Goal: Transaction & Acquisition: Purchase product/service

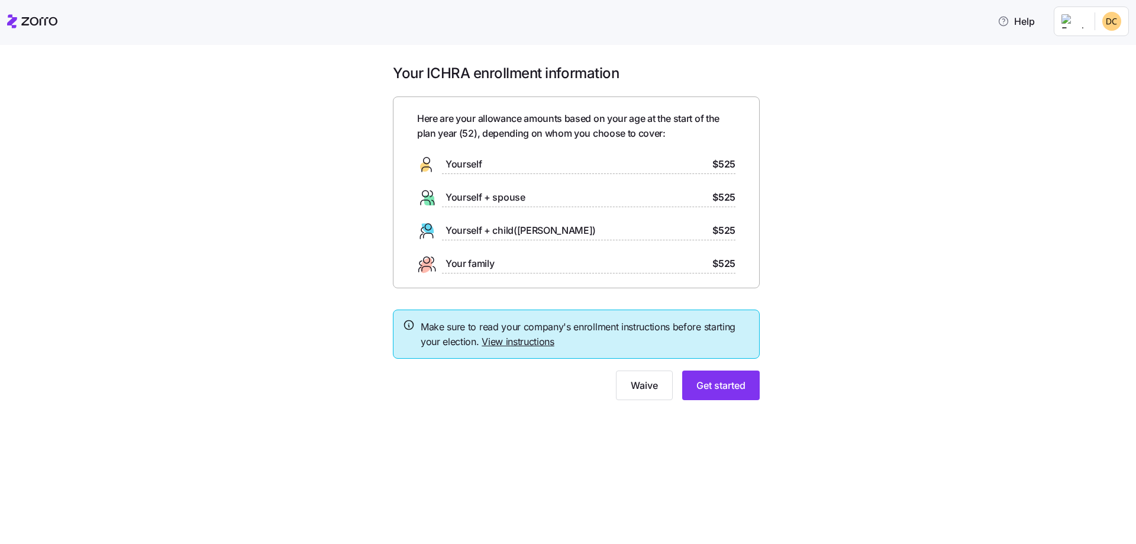
click at [521, 344] on link "View instructions" at bounding box center [518, 341] width 73 height 12
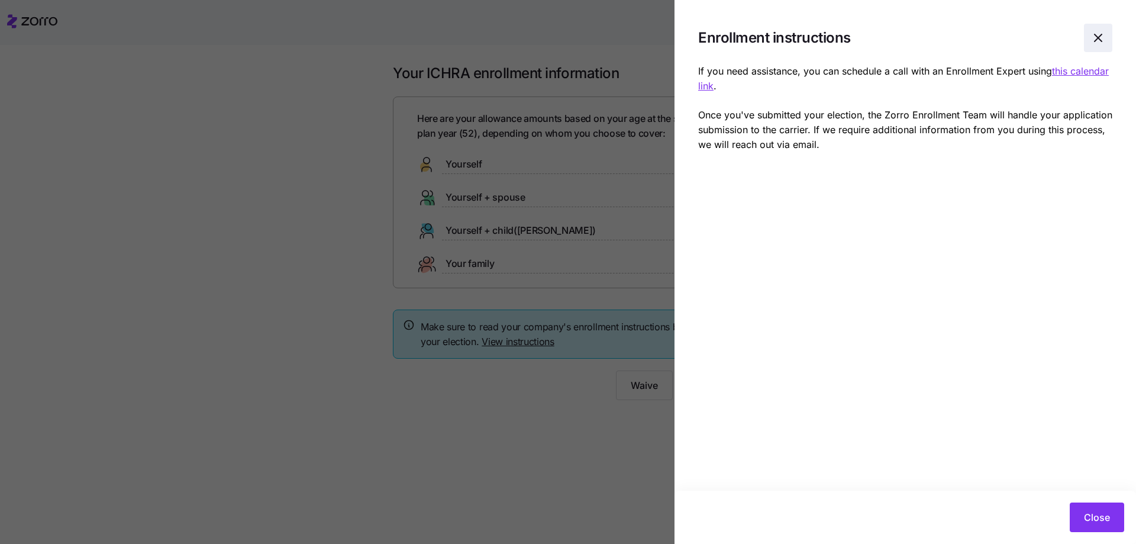
click at [1101, 37] on icon "button" at bounding box center [1098, 38] width 14 height 14
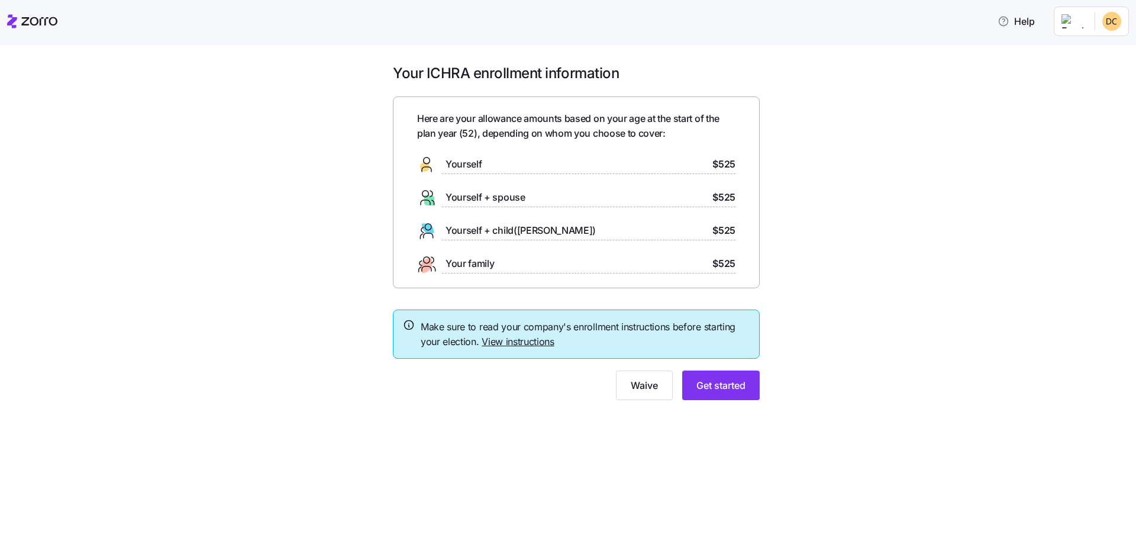
click at [1083, 264] on div "Your ICHRA enrollment information Here are your allowance amounts based on your…" at bounding box center [576, 239] width 1086 height 350
click at [724, 386] on span "Get started" at bounding box center [720, 385] width 49 height 14
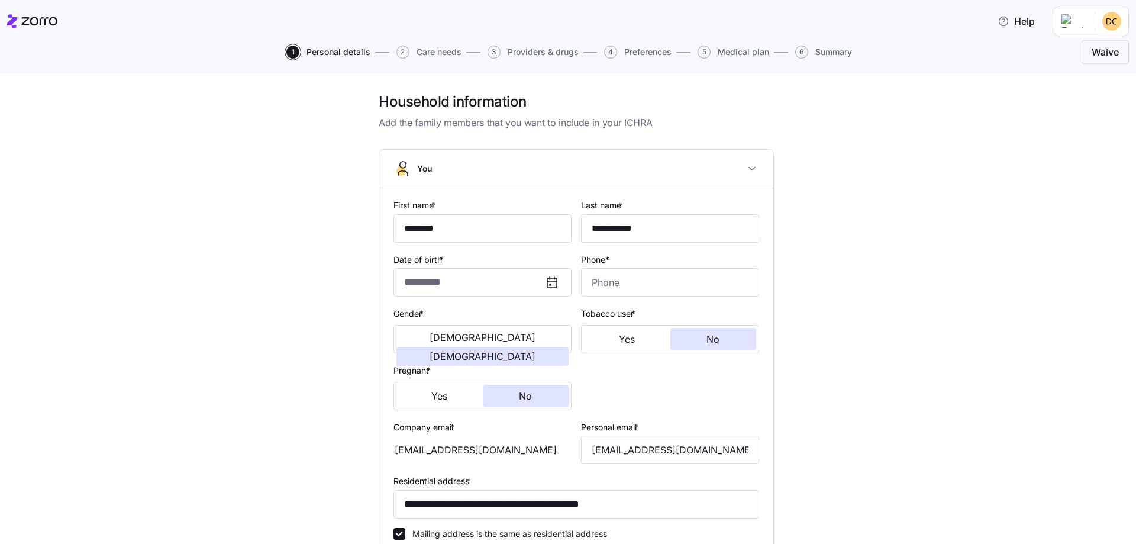
type input "**********"
type input "[PHONE_NUMBER]"
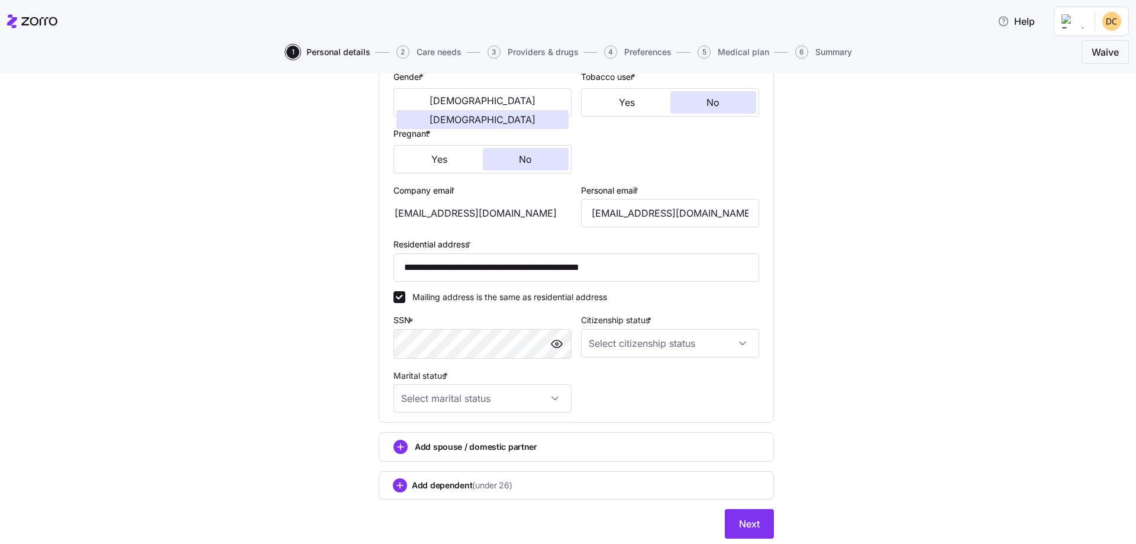
scroll to position [269, 0]
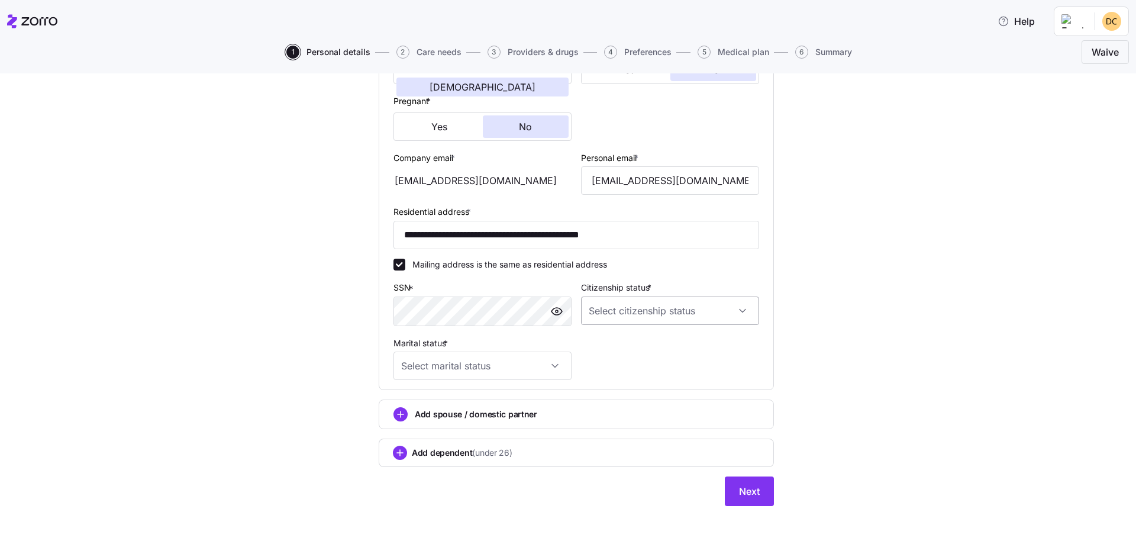
click at [731, 308] on input "Citizenship status *" at bounding box center [670, 310] width 178 height 28
click at [618, 347] on span "[DEMOGRAPHIC_DATA] citizen" at bounding box center [651, 342] width 120 height 13
type input "[DEMOGRAPHIC_DATA] citizen"
click at [748, 487] on span "Next" at bounding box center [749, 491] width 21 height 14
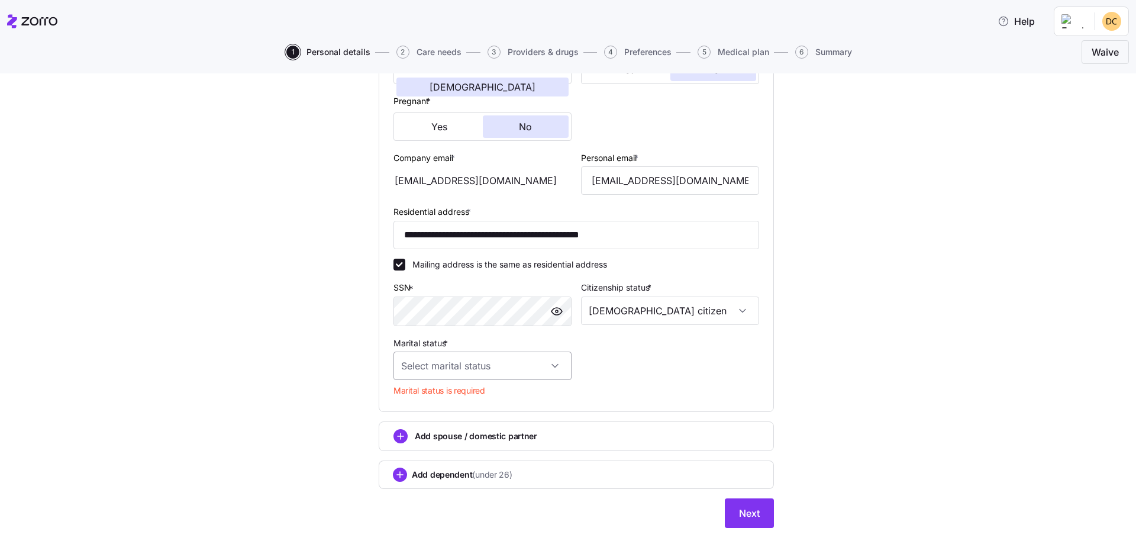
click at [553, 364] on input "Marital status *" at bounding box center [482, 365] width 178 height 28
click at [424, 399] on span "Single" at bounding box center [415, 396] width 24 height 13
type input "Single"
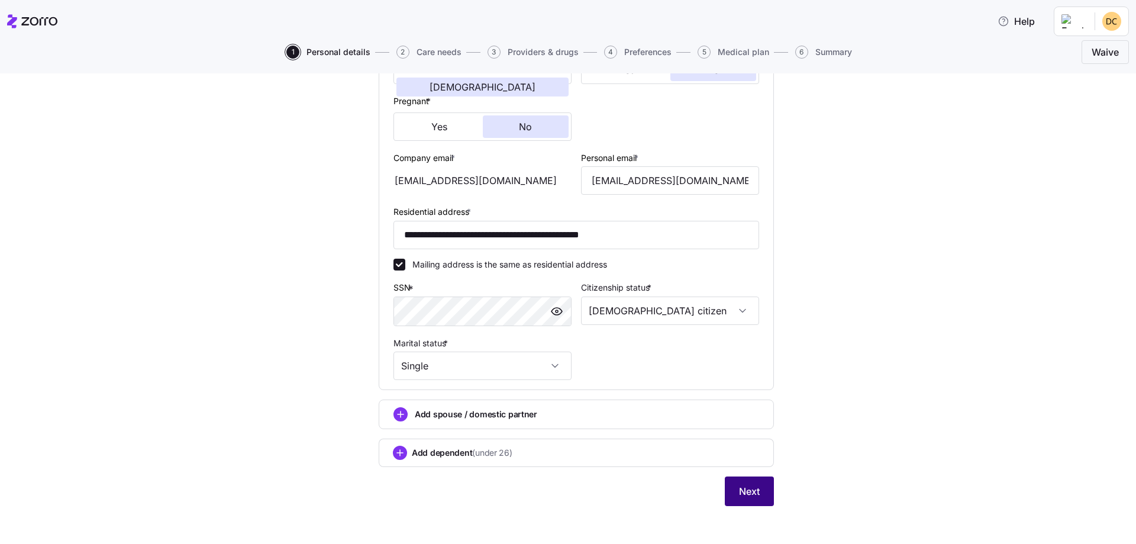
click at [741, 484] on span "Next" at bounding box center [749, 491] width 21 height 14
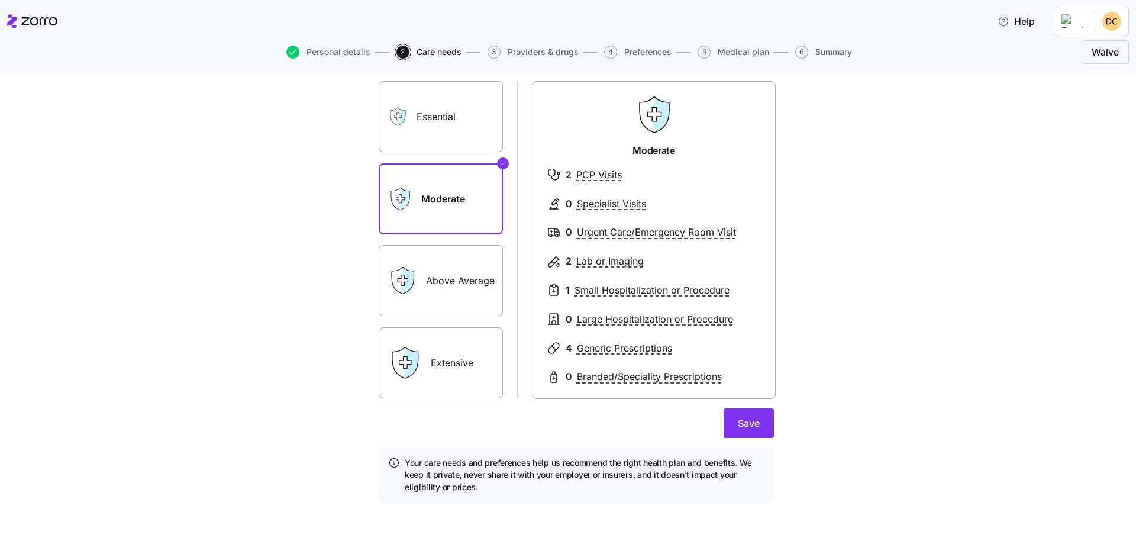
scroll to position [76, 0]
click at [427, 109] on label "Essential" at bounding box center [441, 115] width 124 height 71
click at [0, 0] on input "Essential" at bounding box center [0, 0] width 0 height 0
click at [454, 186] on label "Moderate" at bounding box center [441, 197] width 124 height 71
click at [0, 0] on input "Moderate" at bounding box center [0, 0] width 0 height 0
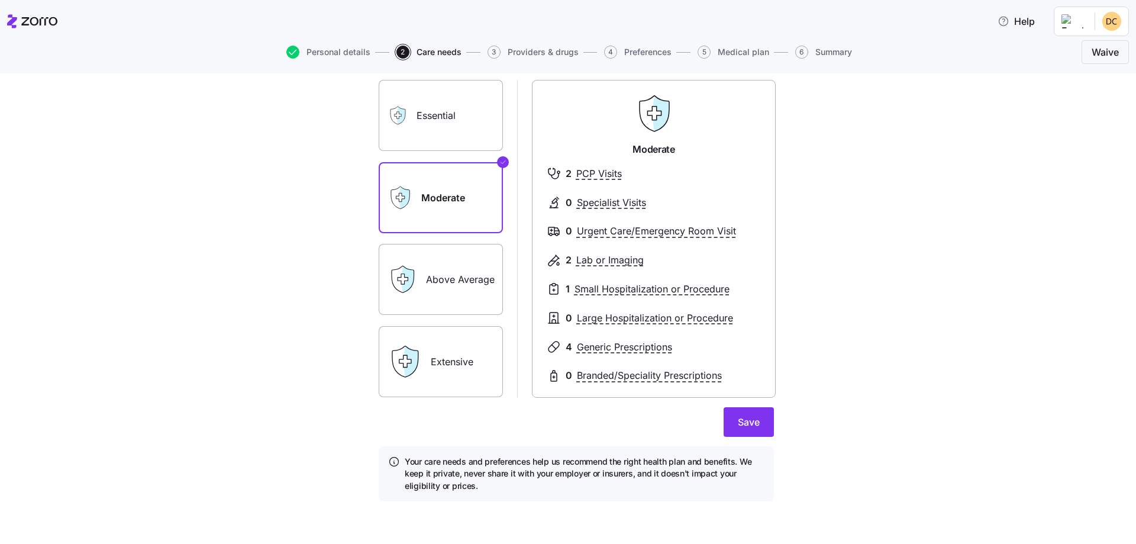
click at [443, 275] on label "Above Average" at bounding box center [441, 279] width 124 height 71
click at [0, 0] on input "Above Average" at bounding box center [0, 0] width 0 height 0
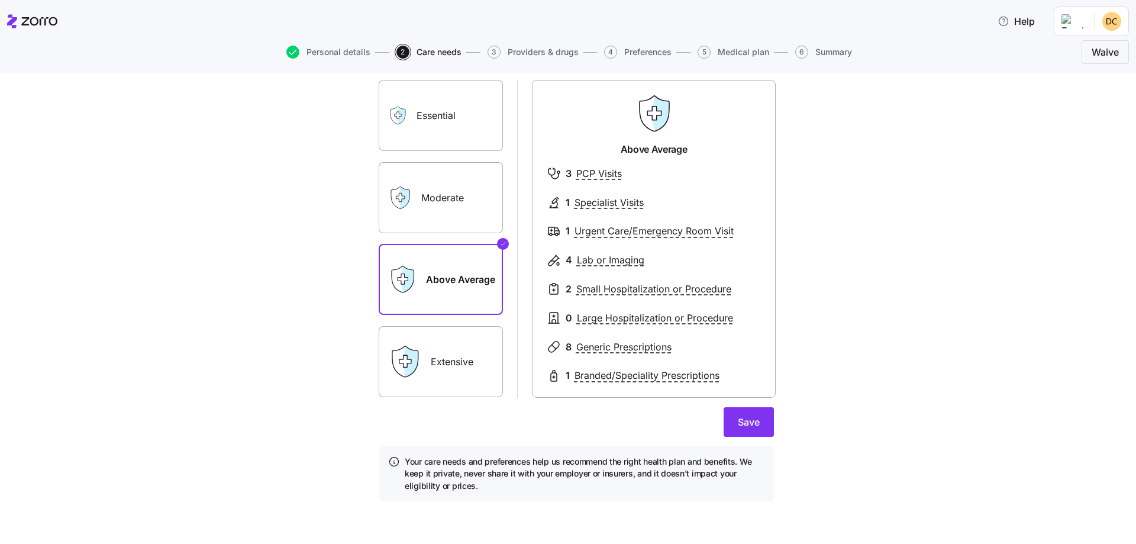
click at [432, 112] on label "Essential" at bounding box center [441, 115] width 124 height 71
click at [0, 0] on input "Essential" at bounding box center [0, 0] width 0 height 0
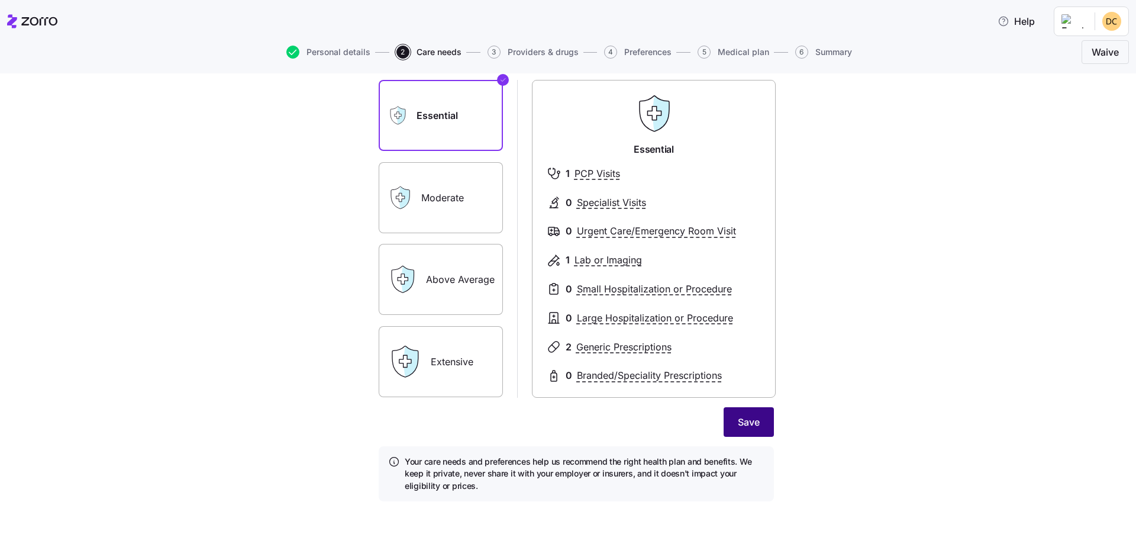
click at [749, 424] on span "Save" at bounding box center [749, 422] width 22 height 14
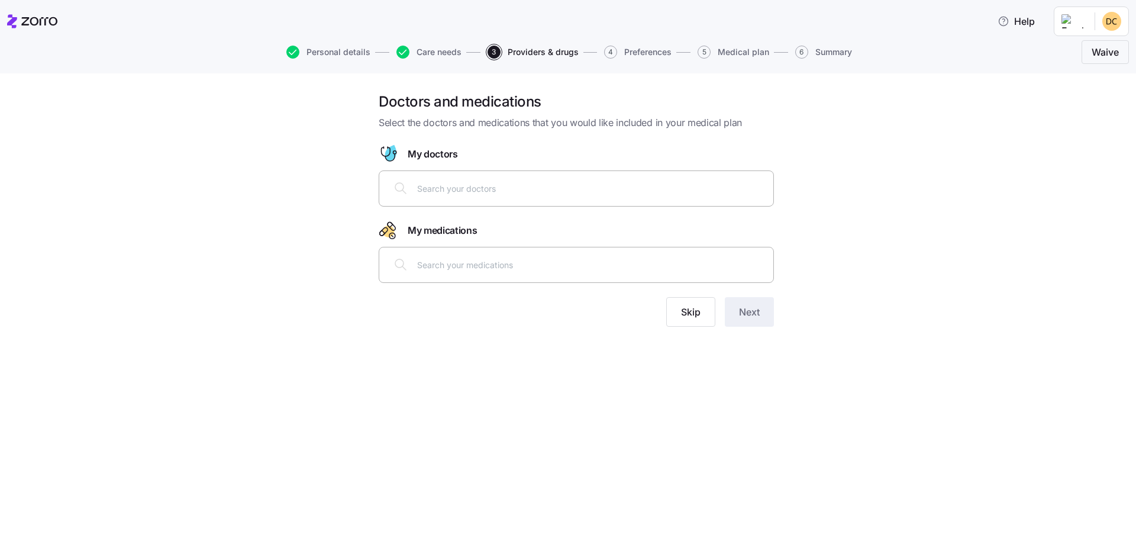
click at [486, 182] on input "text" at bounding box center [591, 188] width 349 height 13
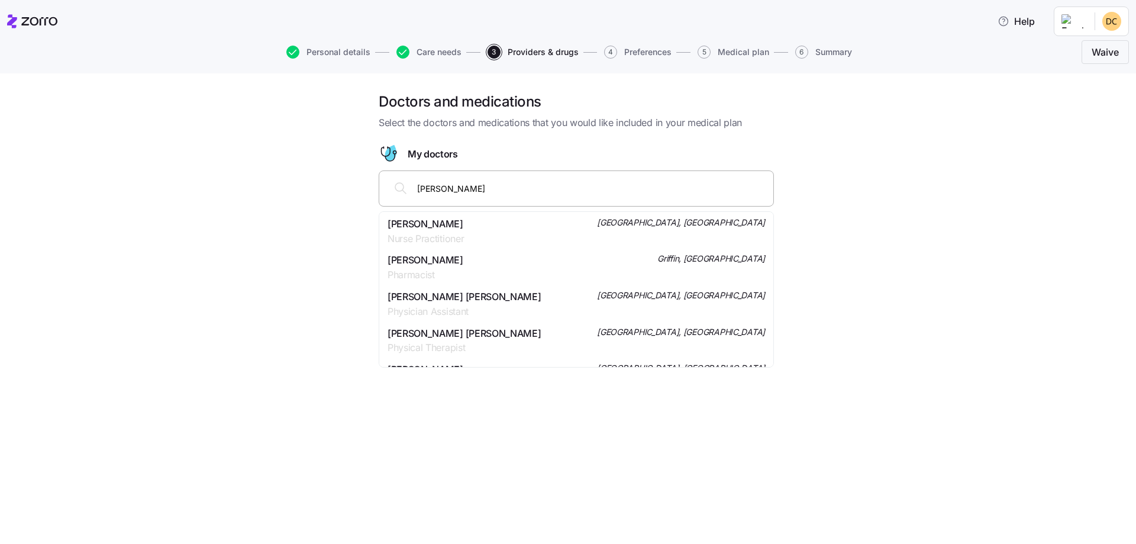
scroll to position [769, 0]
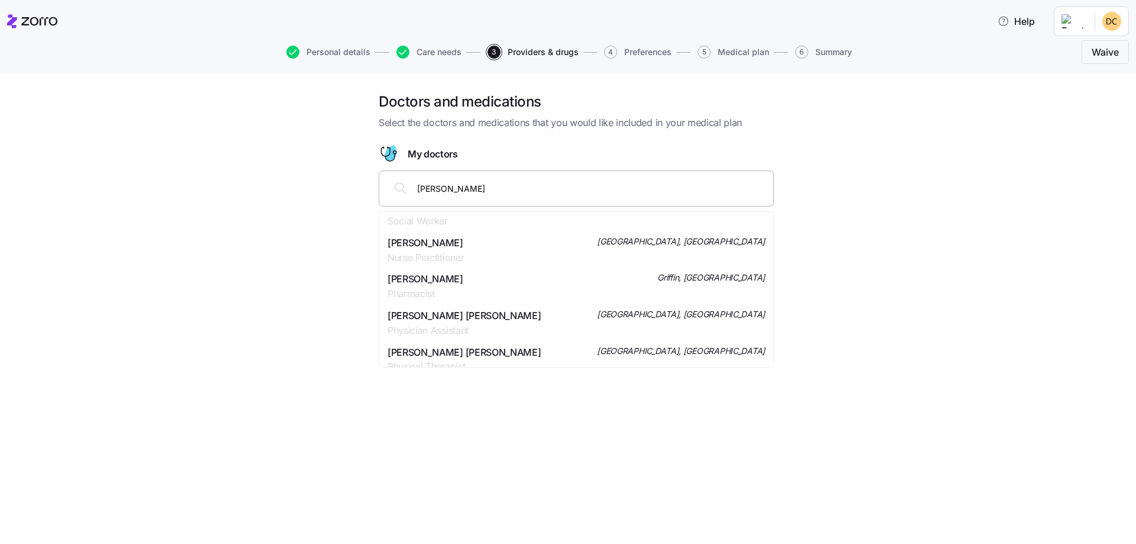
click at [506, 192] on input "[PERSON_NAME]" at bounding box center [591, 188] width 349 height 13
type input "P"
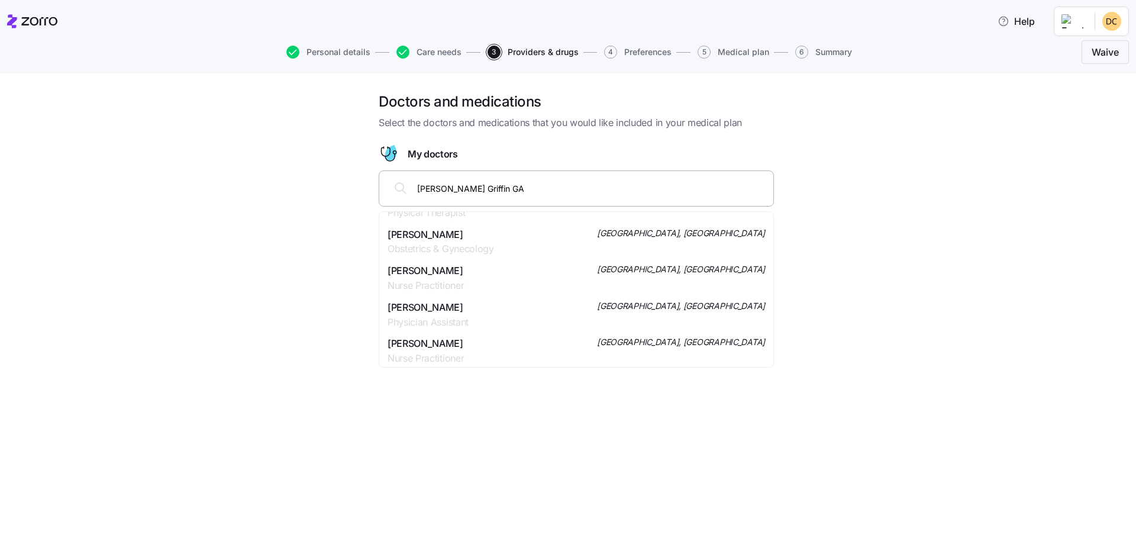
scroll to position [887, 0]
click at [534, 188] on input "[PERSON_NAME] Griffin GA" at bounding box center [591, 188] width 349 height 13
type input "M"
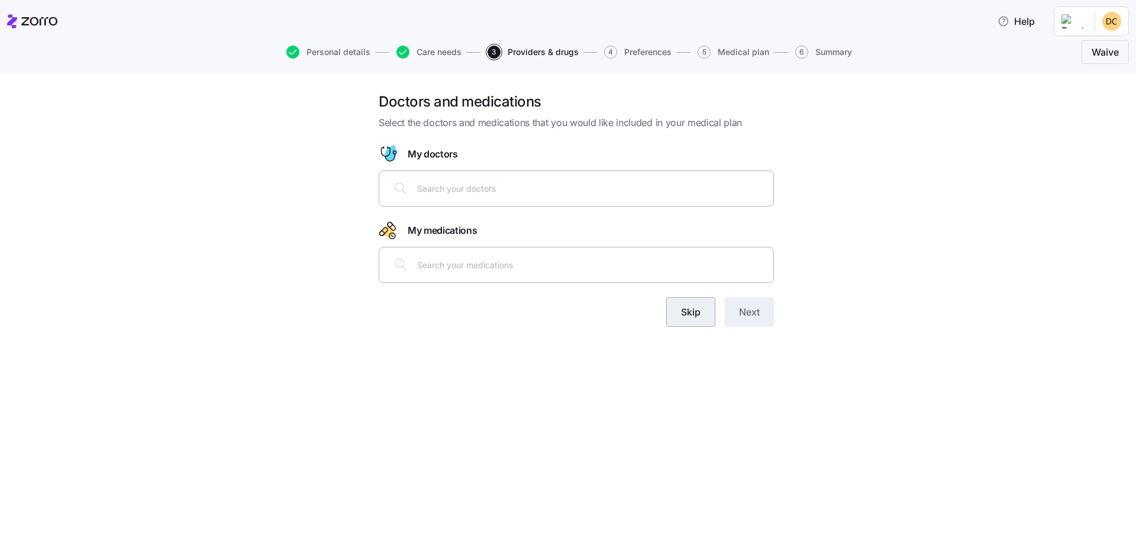
click at [681, 314] on span "Skip" at bounding box center [691, 312] width 20 height 14
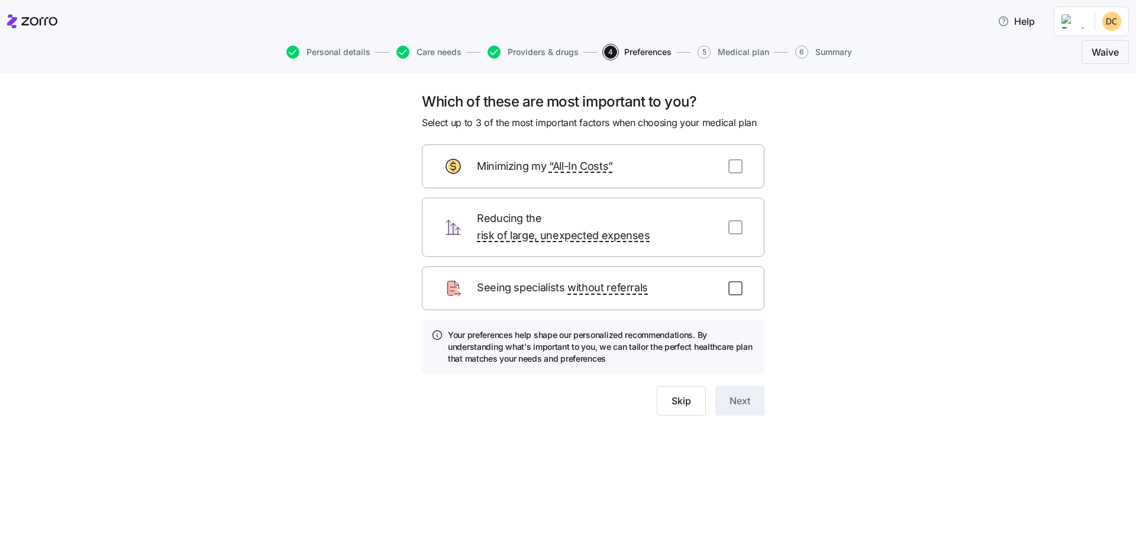
click at [741, 281] on input "checkbox" at bounding box center [735, 288] width 14 height 14
checkbox input "true"
click at [736, 169] on input "checkbox" at bounding box center [735, 166] width 14 height 14
checkbox input "true"
click at [741, 393] on span "Next" at bounding box center [739, 400] width 21 height 14
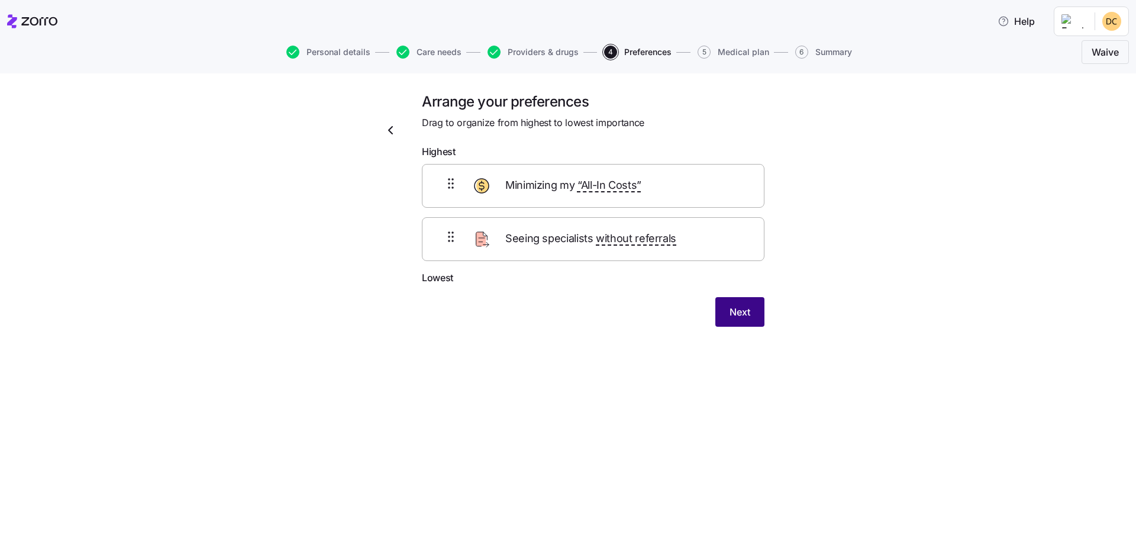
click at [749, 306] on span "Next" at bounding box center [739, 312] width 21 height 14
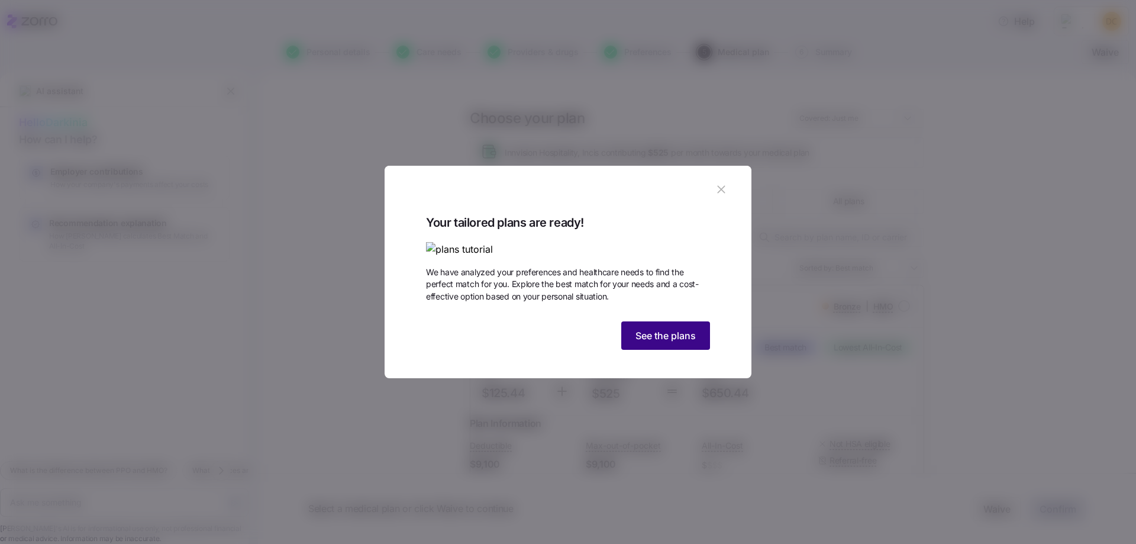
click at [666, 342] on span "See the plans" at bounding box center [665, 335] width 60 height 14
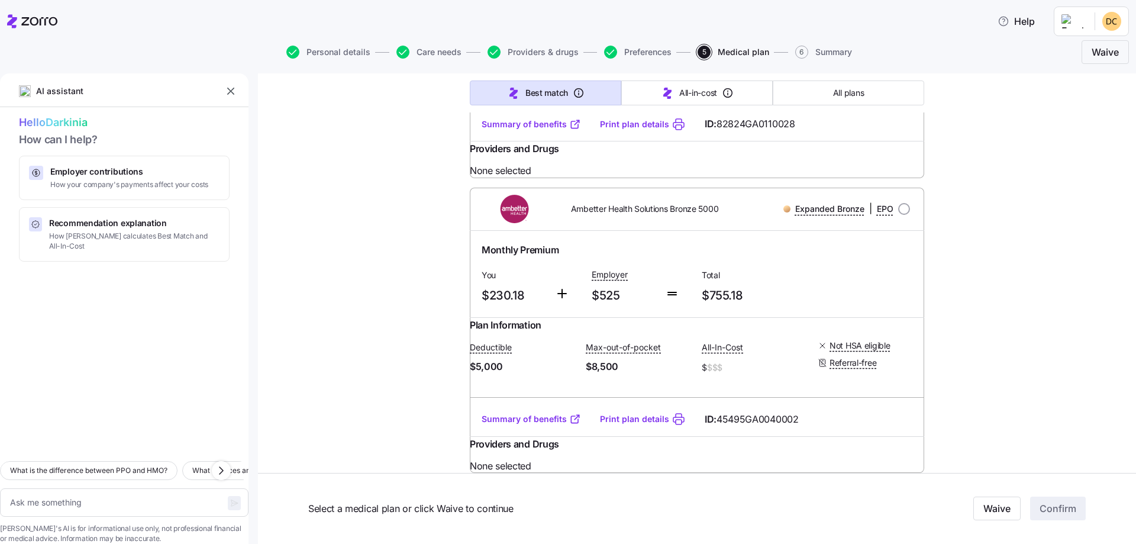
scroll to position [5738, 0]
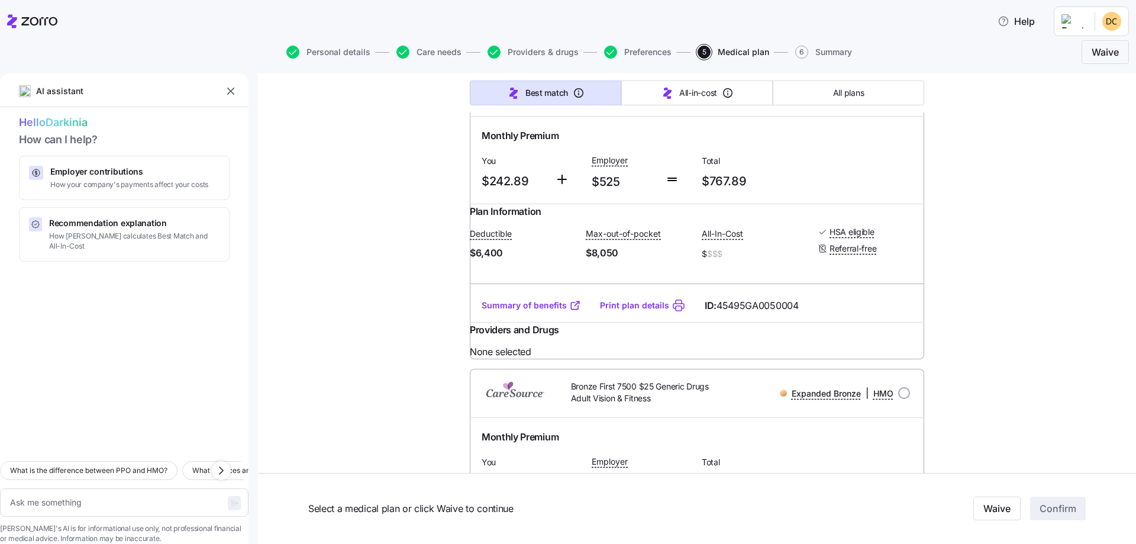
type textarea "x"
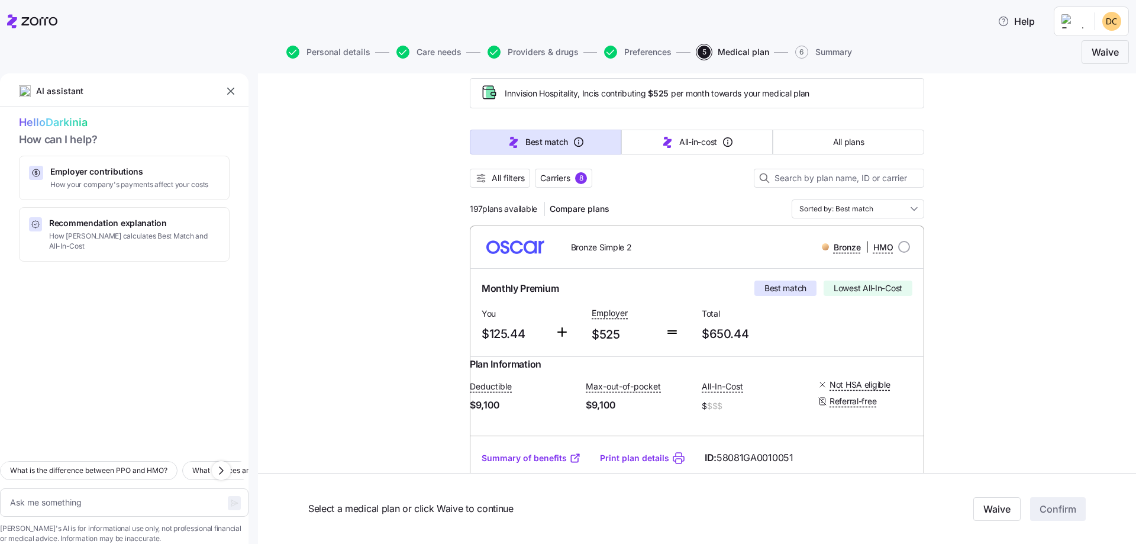
scroll to position [0, 0]
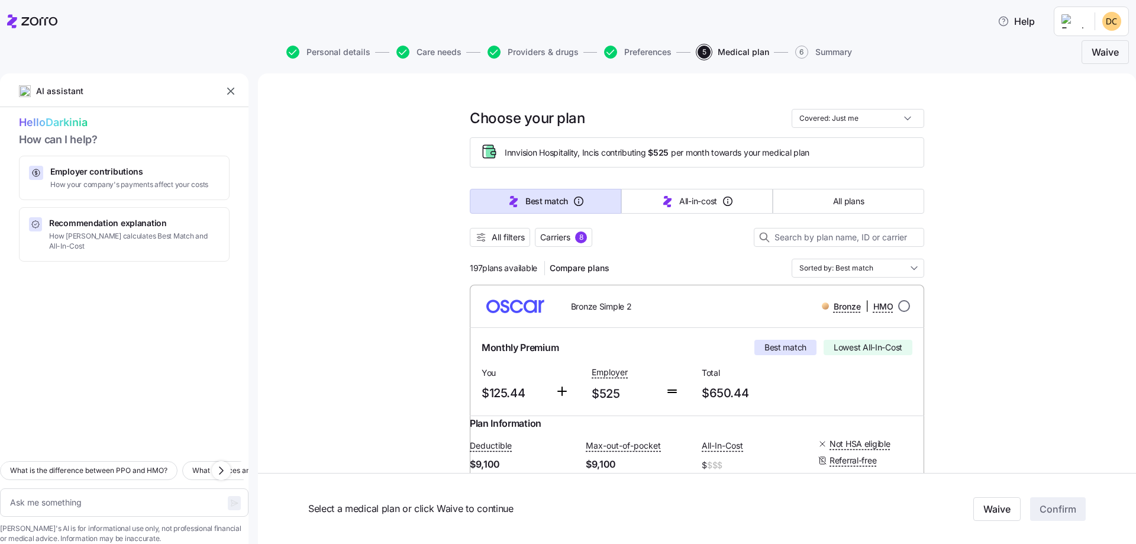
click at [898, 306] on input "radio" at bounding box center [904, 306] width 12 height 12
radio input "true"
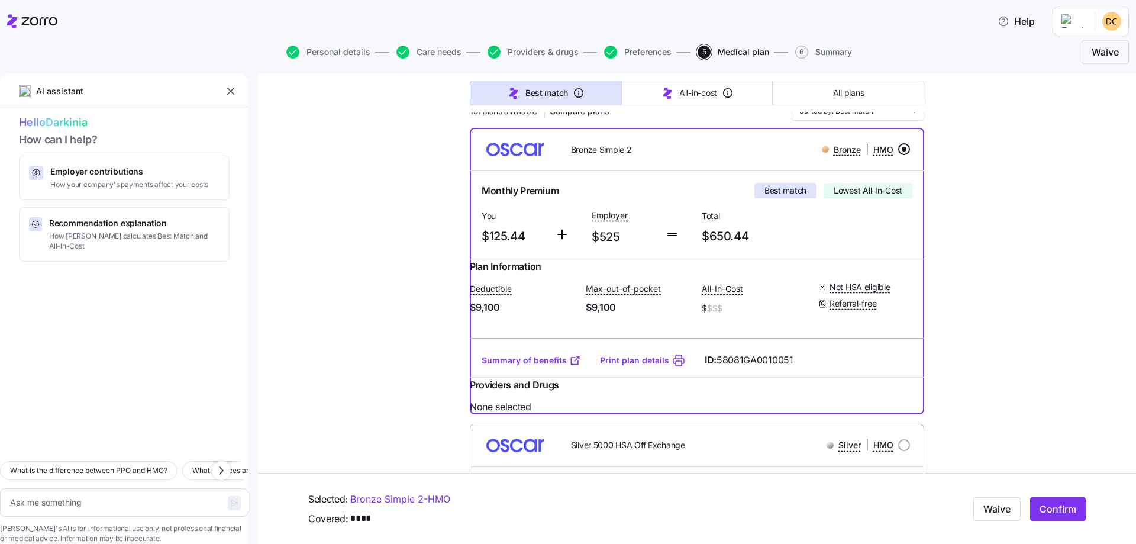
scroll to position [177, 0]
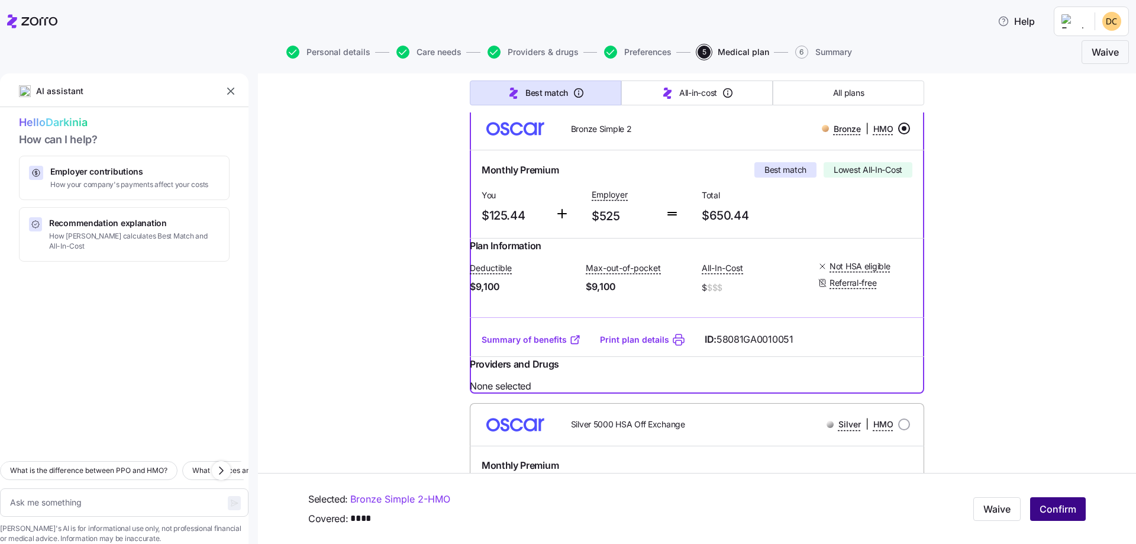
click at [1041, 508] on span "Confirm" at bounding box center [1057, 509] width 37 height 14
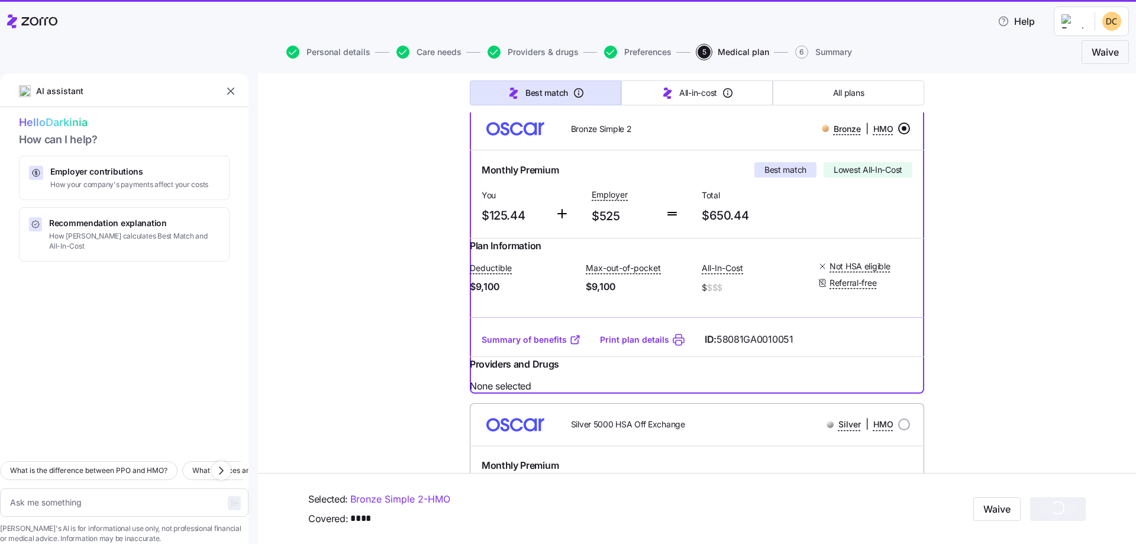
type textarea "x"
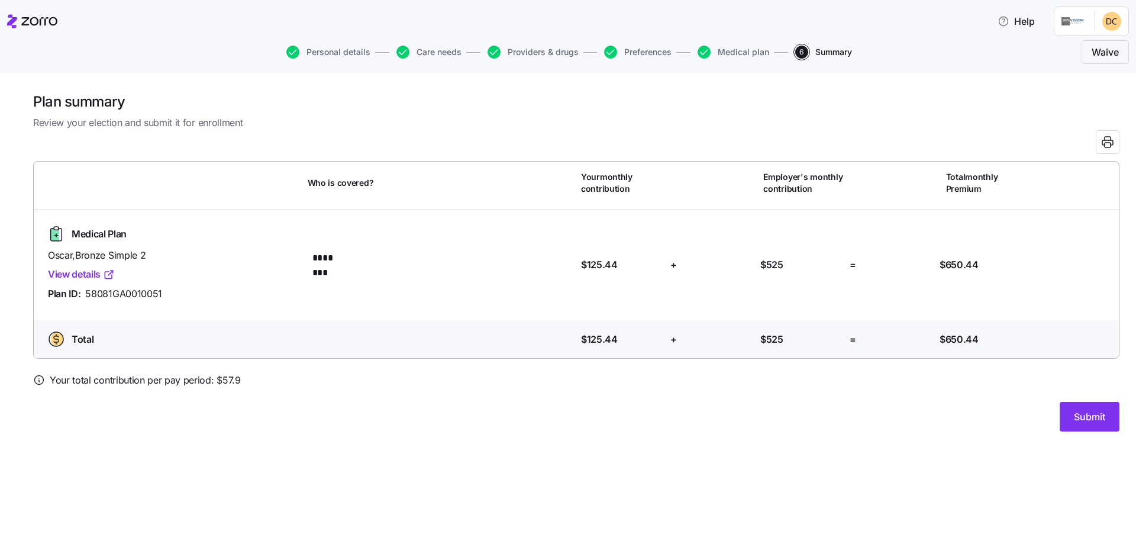
click at [67, 272] on link "View details" at bounding box center [81, 274] width 67 height 15
